Goal: Task Accomplishment & Management: Use online tool/utility

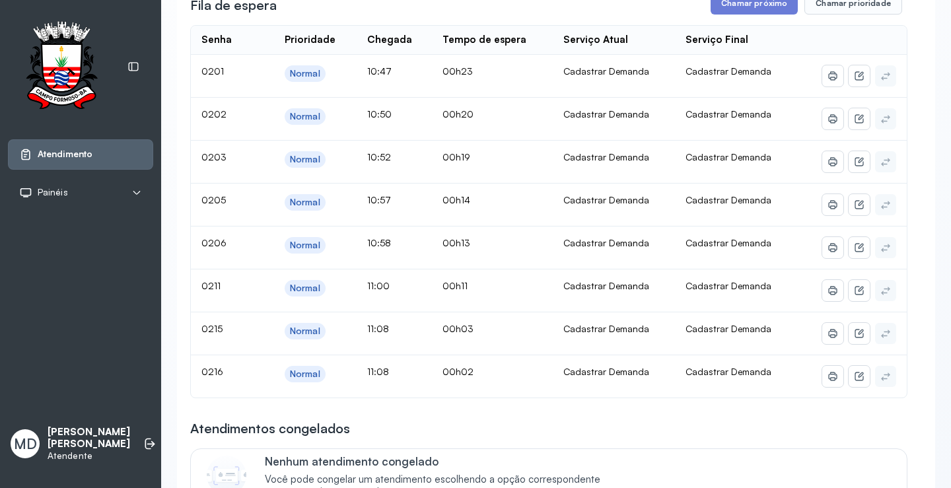
scroll to position [330, 0]
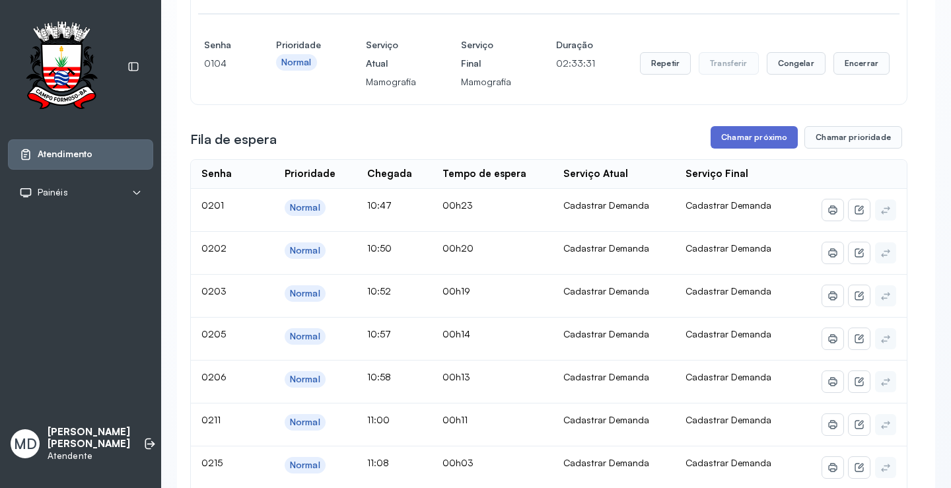
click at [769, 136] on button "Chamar próximo" at bounding box center [753, 137] width 87 height 22
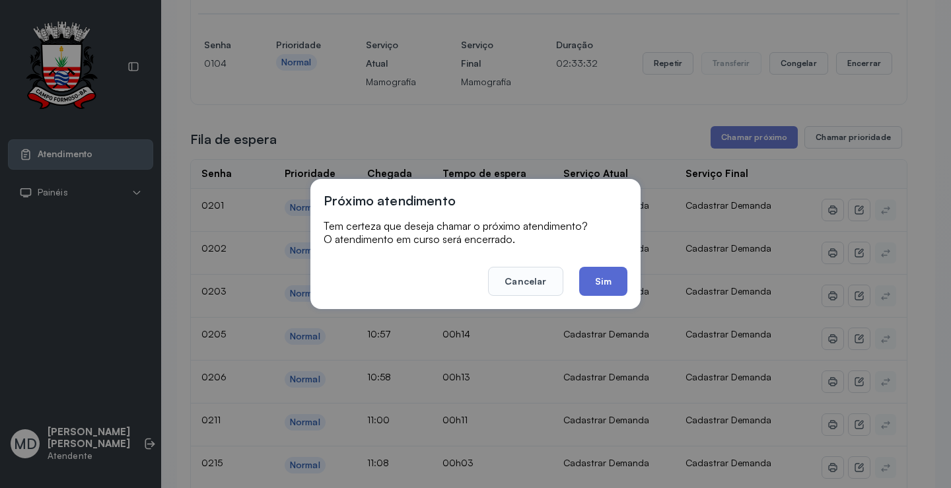
click at [600, 286] on button "Sim" at bounding box center [603, 281] width 48 height 29
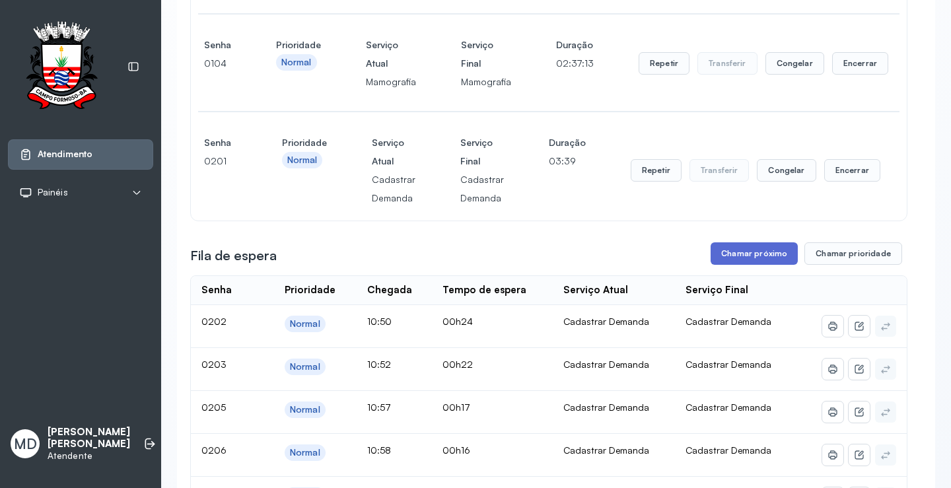
click at [749, 256] on button "Chamar próximo" at bounding box center [753, 253] width 87 height 22
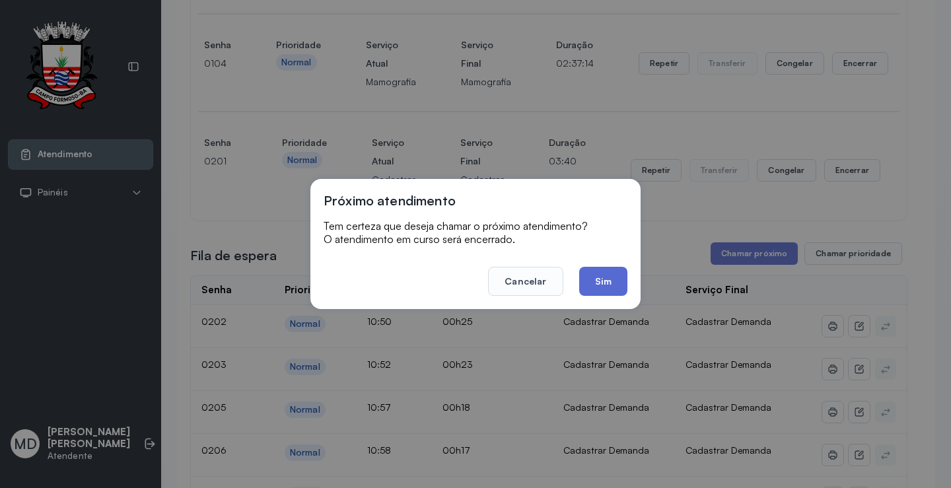
click at [601, 280] on button "Sim" at bounding box center [603, 281] width 48 height 29
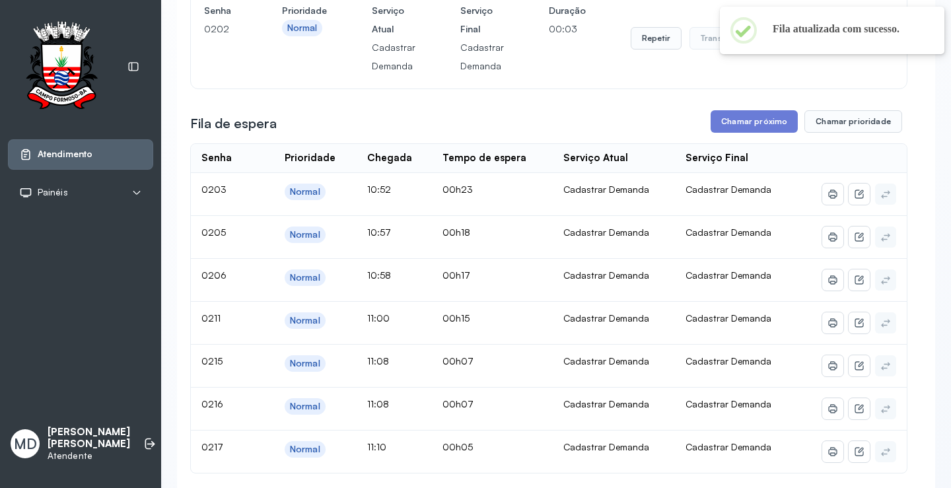
scroll to position [528, 0]
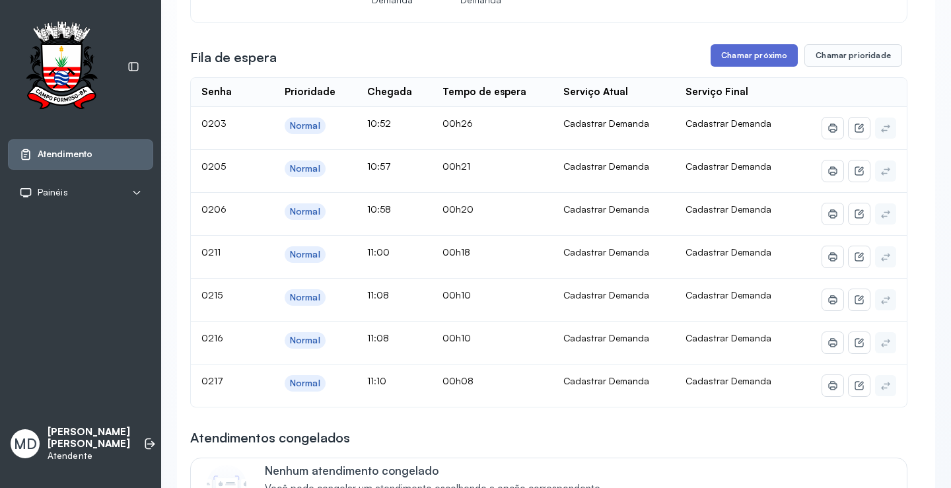
click at [759, 62] on button "Chamar próximo" at bounding box center [753, 55] width 87 height 22
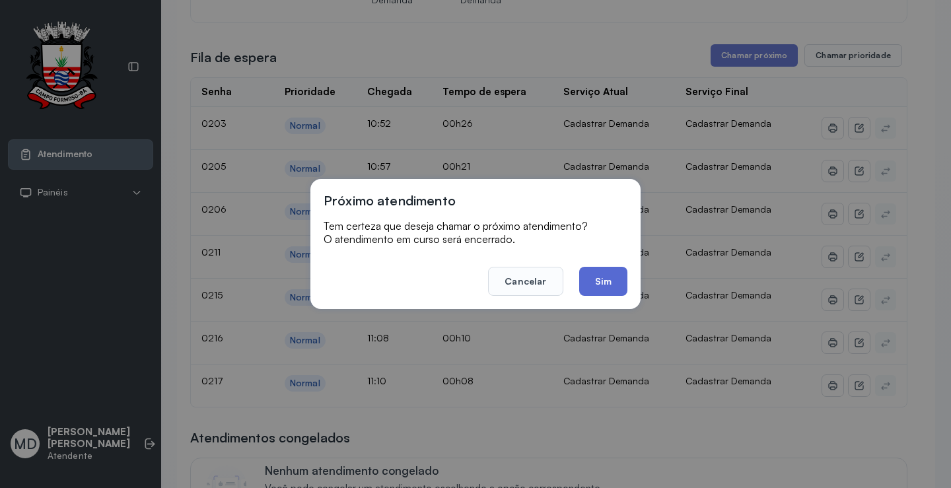
click at [594, 281] on button "Sim" at bounding box center [603, 281] width 48 height 29
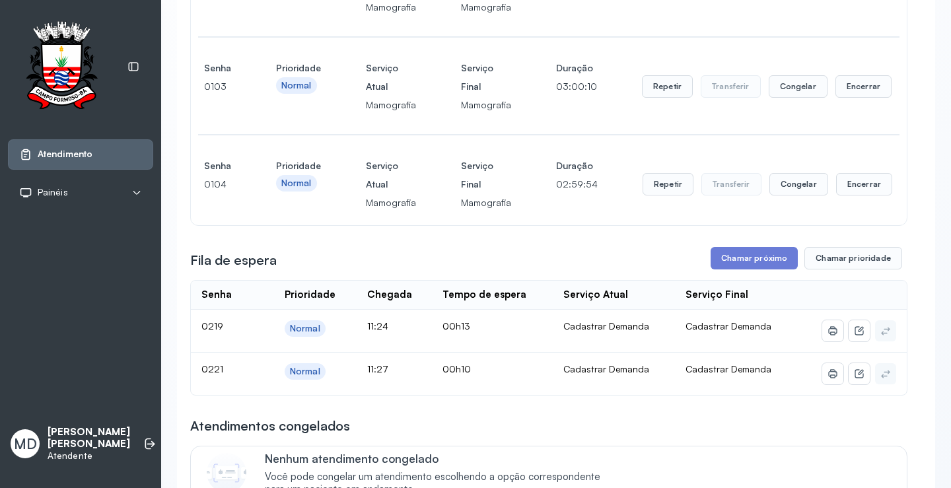
scroll to position [198, 0]
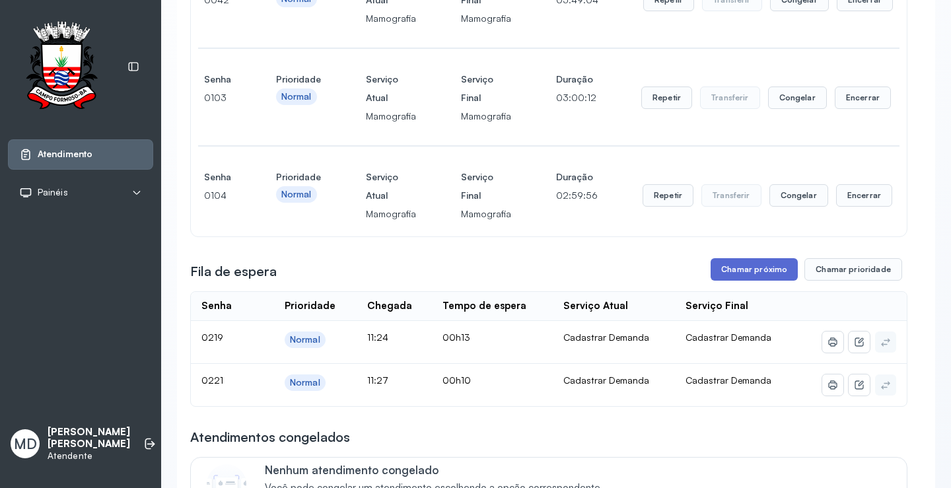
click at [755, 272] on button "Chamar próximo" at bounding box center [753, 269] width 87 height 22
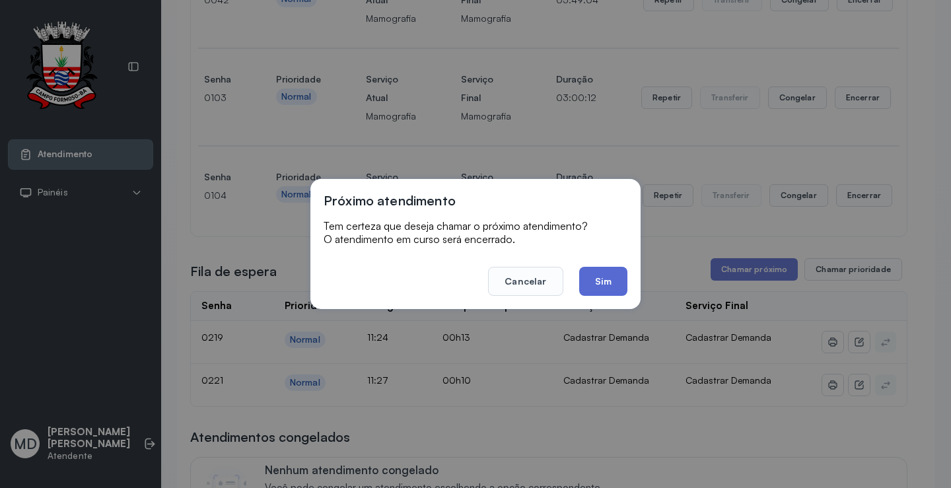
click at [596, 280] on button "Sim" at bounding box center [603, 281] width 48 height 29
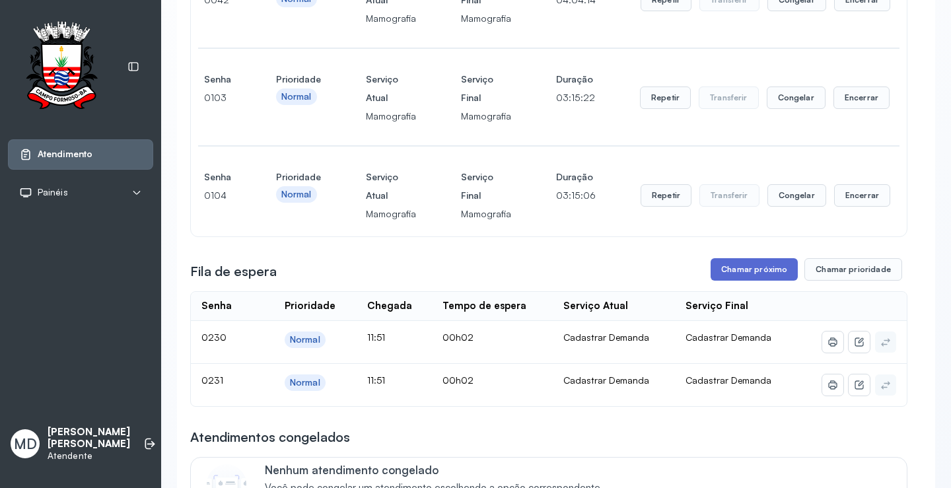
click at [771, 273] on button "Chamar próximo" at bounding box center [753, 269] width 87 height 22
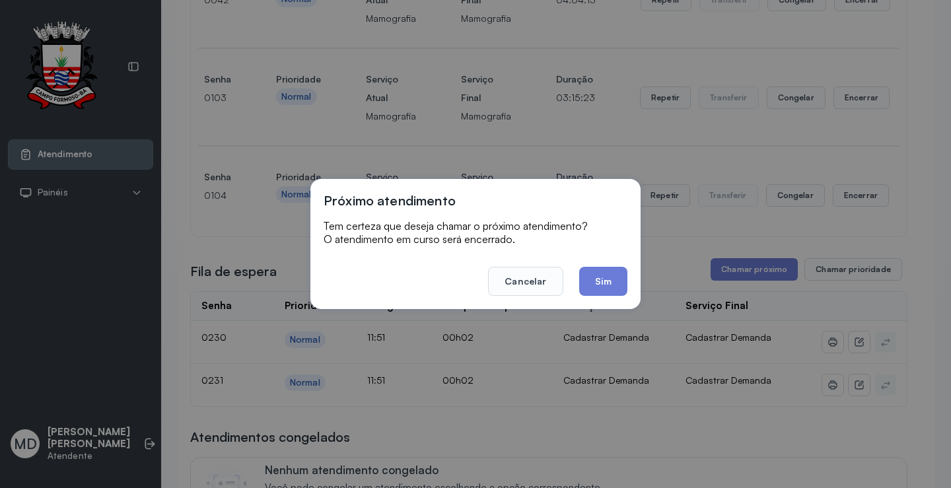
click at [605, 282] on button "Sim" at bounding box center [603, 281] width 48 height 29
